Goal: Find specific page/section

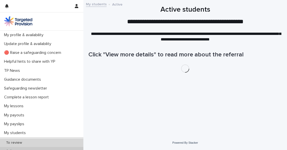
click at [15, 142] on p "To review" at bounding box center [14, 142] width 24 height 4
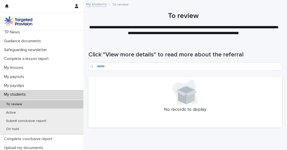
scroll to position [40, 0]
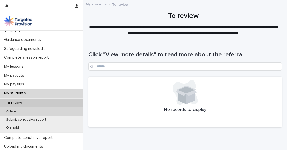
click at [14, 111] on p "Active" at bounding box center [11, 111] width 18 height 4
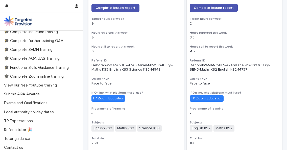
scroll to position [174, 0]
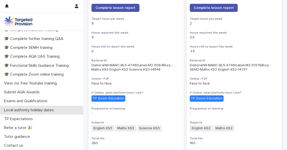
click at [31, 108] on p "Local authority holiday dates" at bounding box center [30, 109] width 56 height 5
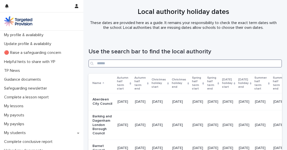
click at [125, 63] on input "Search" at bounding box center [184, 63] width 193 height 8
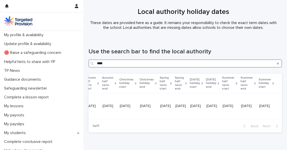
scroll to position [0, 84]
click at [114, 62] on input "****" at bounding box center [184, 63] width 193 height 8
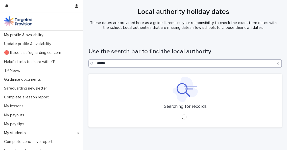
type input "******"
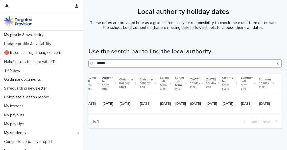
scroll to position [0, 75]
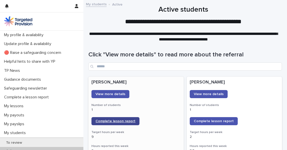
click at [112, 122] on span "Complete lesson report" at bounding box center [115, 121] width 40 height 4
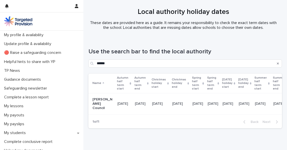
scroll to position [0, 75]
